Goal: Task Accomplishment & Management: Manage account settings

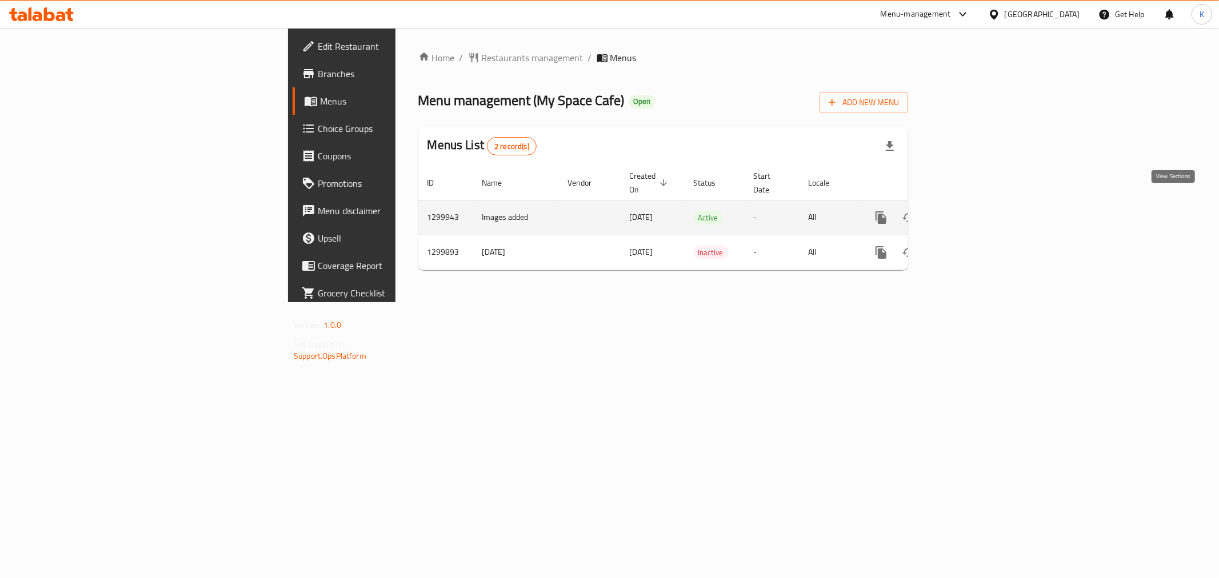
click at [971, 211] on icon "enhanced table" at bounding box center [964, 218] width 14 height 14
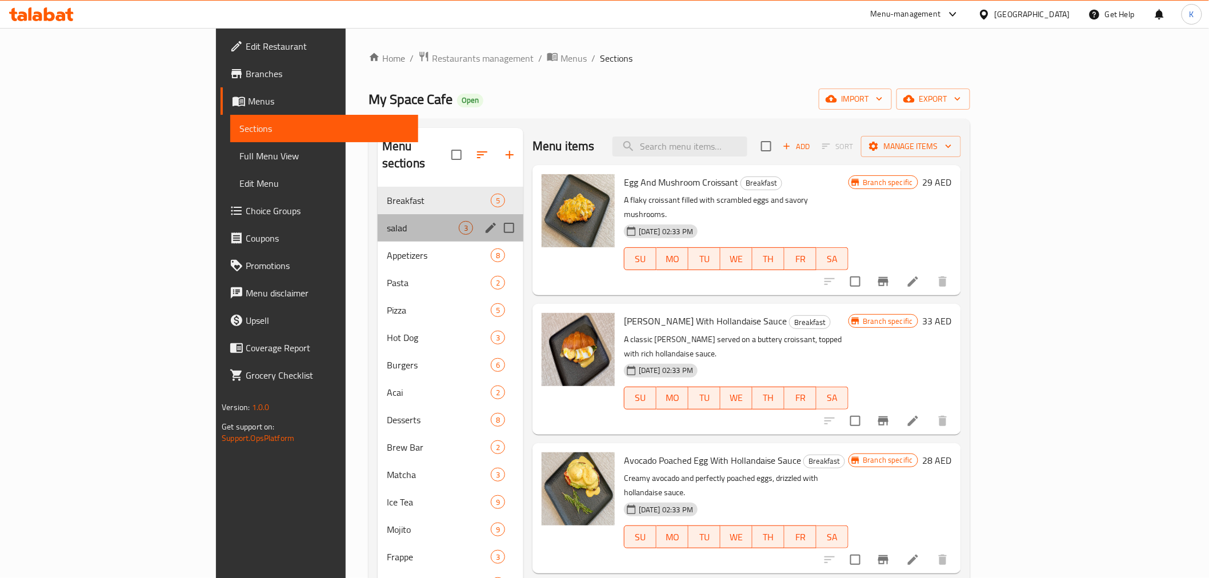
click at [378, 214] on div "salad 3" at bounding box center [451, 227] width 146 height 27
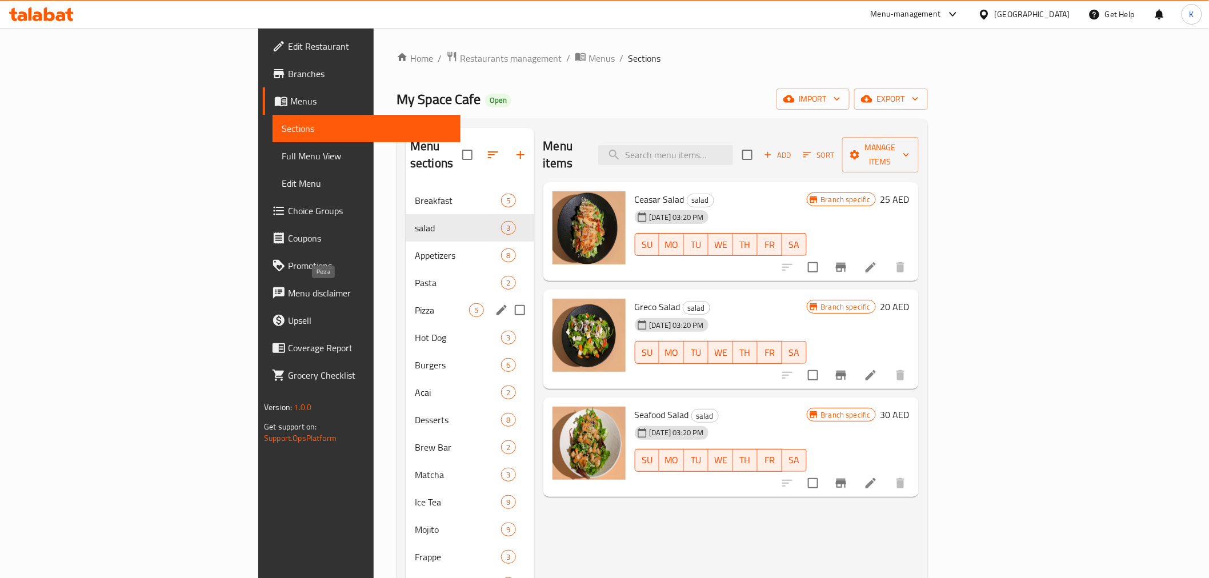
click at [415, 303] on span "Pizza" at bounding box center [442, 310] width 54 height 14
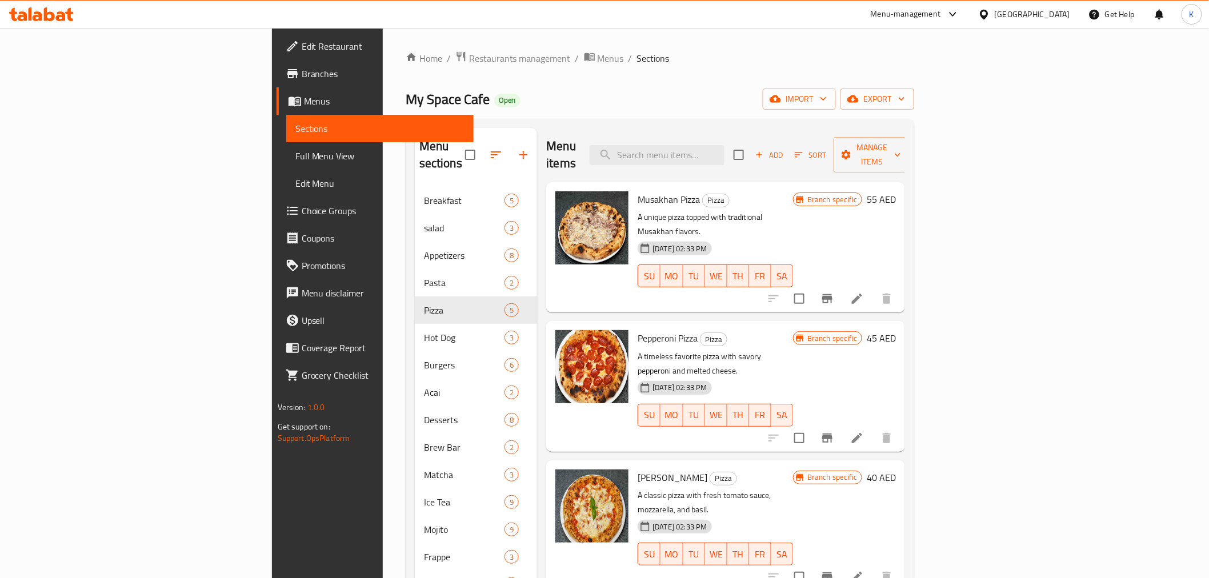
click at [864, 292] on icon at bounding box center [857, 299] width 14 height 14
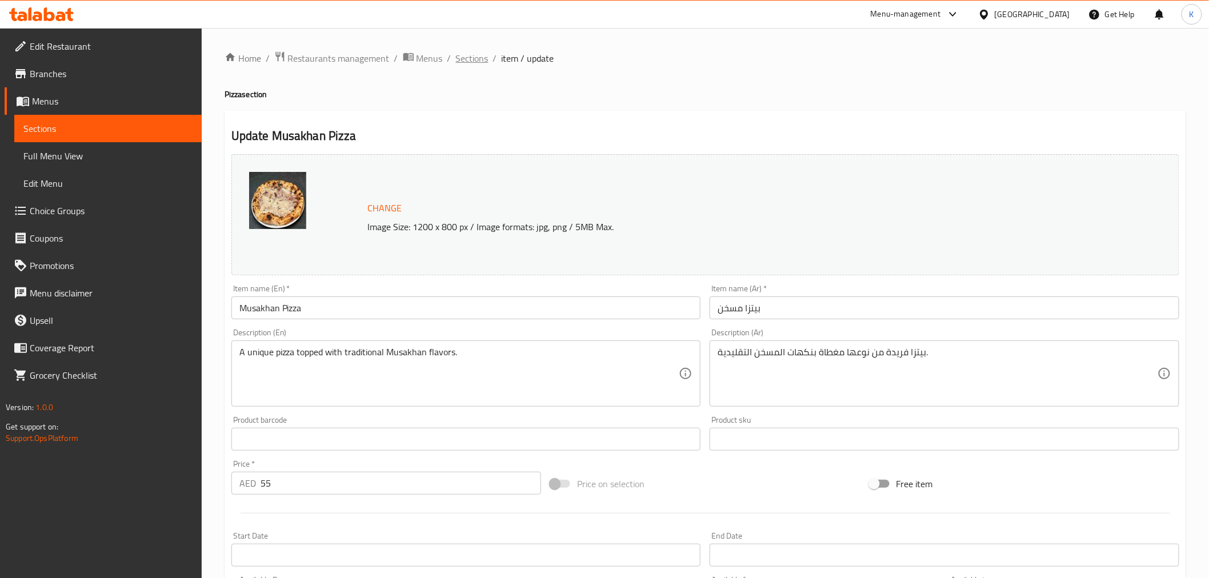
click at [480, 61] on span "Sections" at bounding box center [472, 58] width 33 height 14
